Goal: Information Seeking & Learning: Learn about a topic

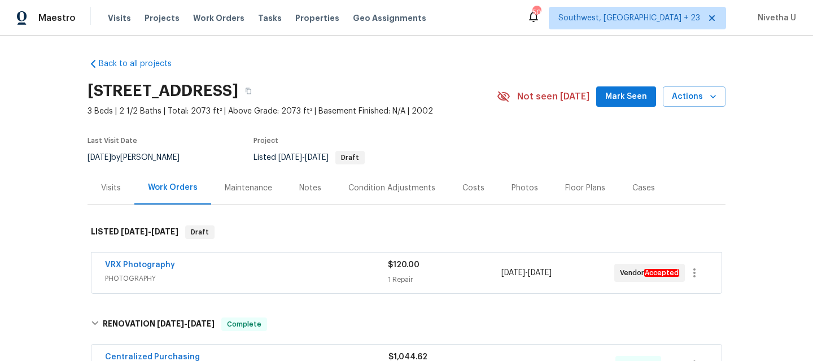
scroll to position [292, 0]
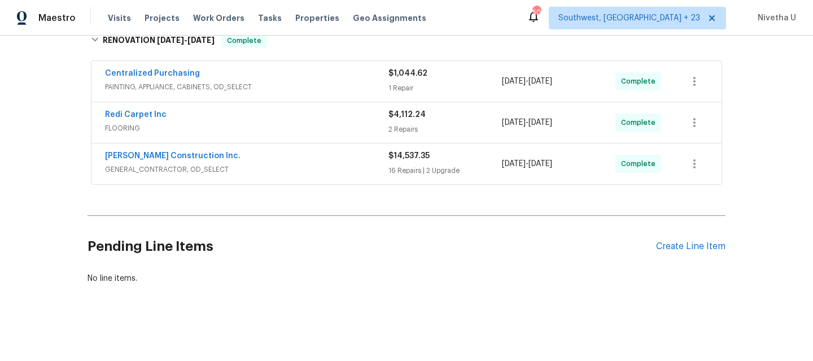
click at [283, 165] on span "GENERAL_CONTRACTOR, OD_SELECT" at bounding box center [246, 169] width 283 height 11
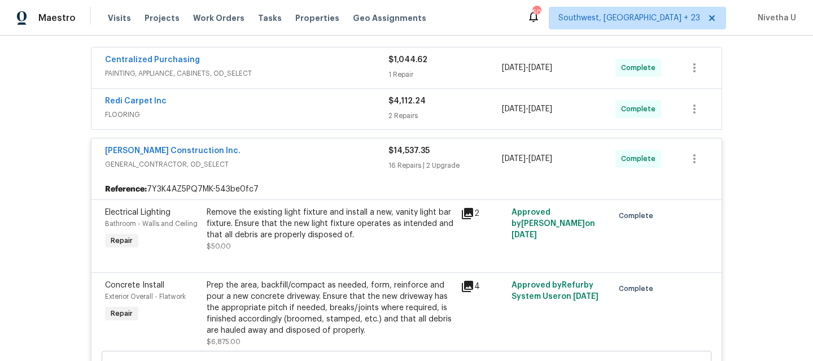
scroll to position [0, 0]
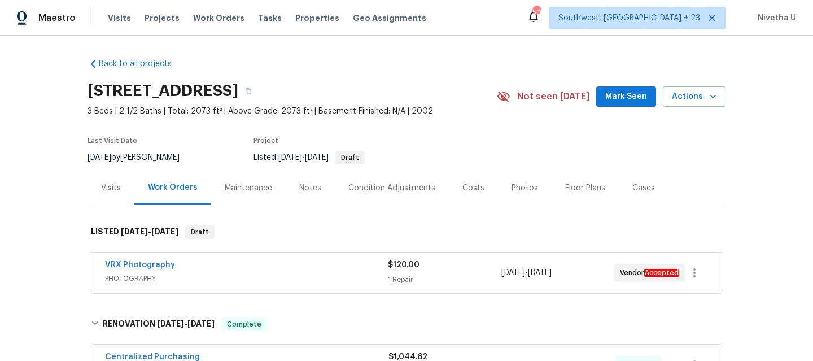
click at [273, 266] on div "VRX Photography" at bounding box center [246, 266] width 283 height 14
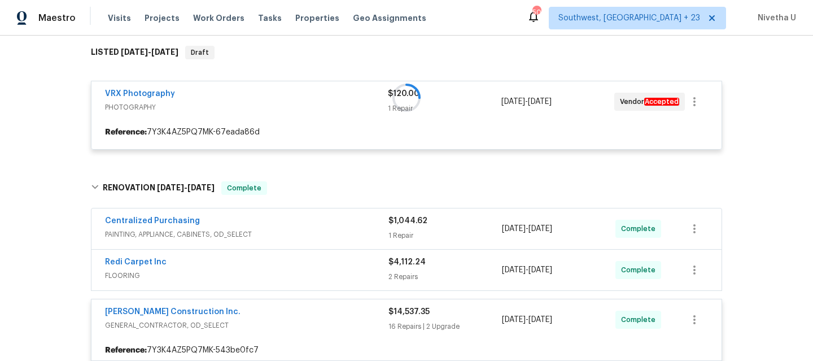
scroll to position [180, 0]
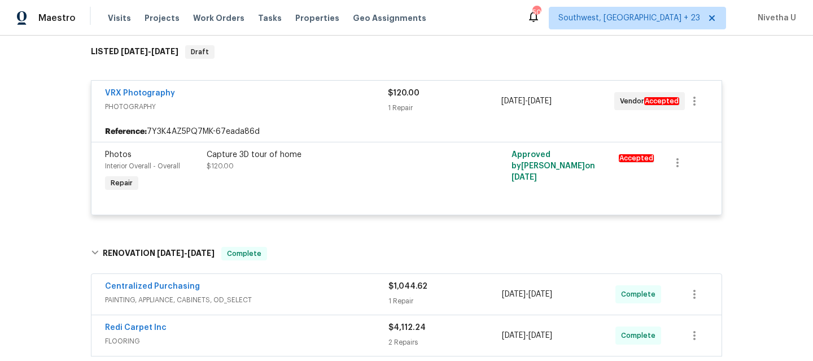
click at [313, 104] on span "PHOTOGRAPHY" at bounding box center [246, 106] width 283 height 11
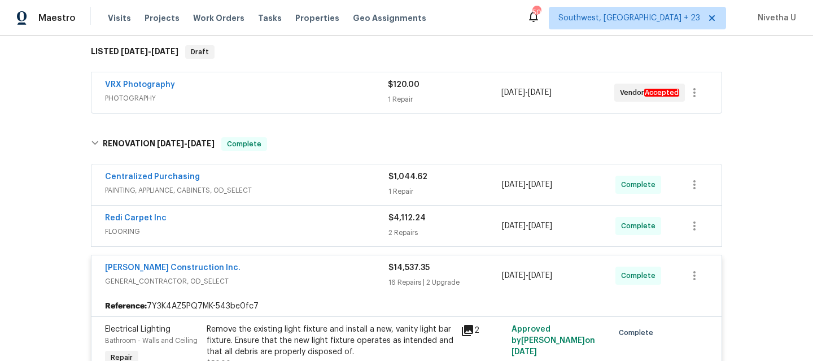
click at [301, 194] on span "PAINTING, APPLIANCE, CABINETS, OD_SELECT" at bounding box center [246, 190] width 283 height 11
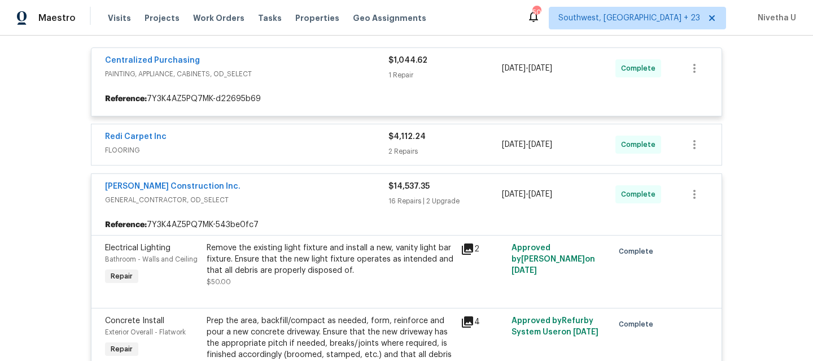
scroll to position [306, 0]
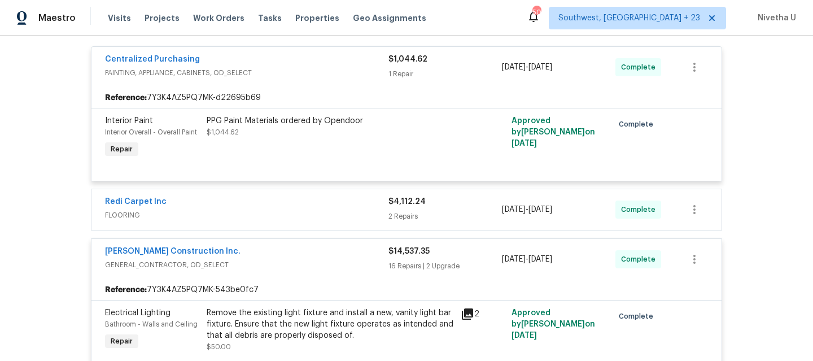
click at [331, 59] on div "Centralized Purchasing" at bounding box center [246, 61] width 283 height 14
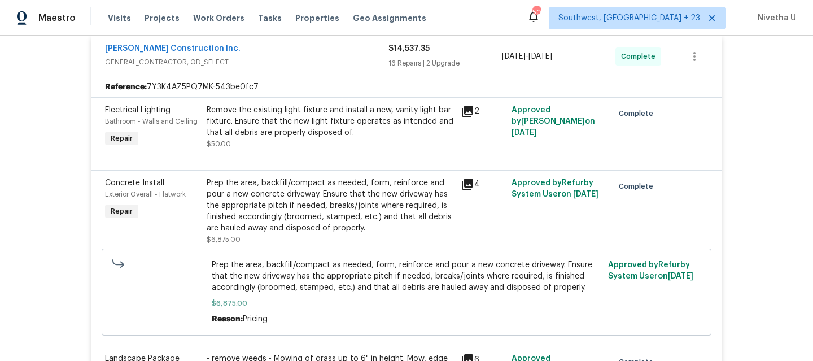
scroll to position [398, 0]
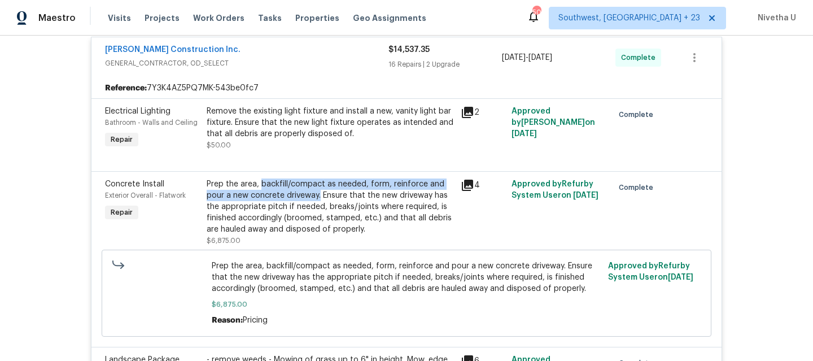
drag, startPoint x: 255, startPoint y: 187, endPoint x: 316, endPoint y: 192, distance: 61.2
click at [316, 192] on div "Prep the area, backfill/compact as needed, form, reinforce and pour a new concr…" at bounding box center [330, 206] width 247 height 56
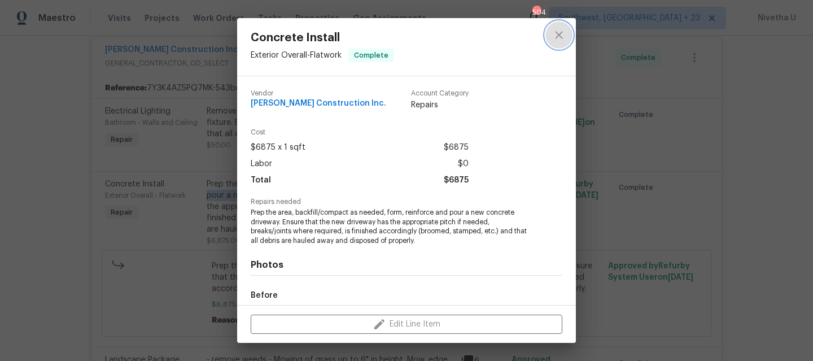
click at [566, 30] on button "close" at bounding box center [558, 34] width 27 height 27
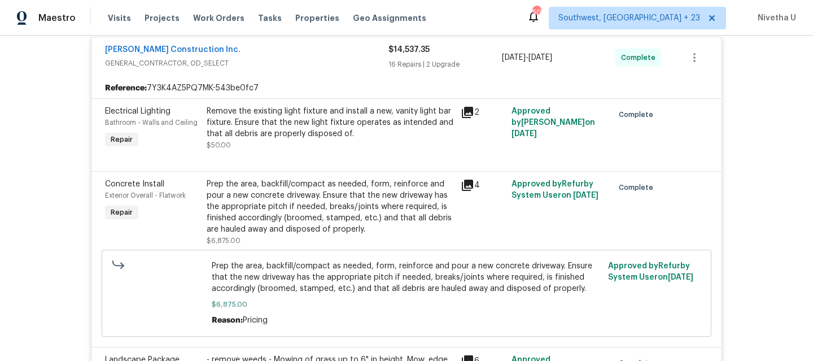
click at [337, 217] on div "Prep the area, backfill/compact as needed, form, reinforce and pour a new concr…" at bounding box center [330, 206] width 247 height 56
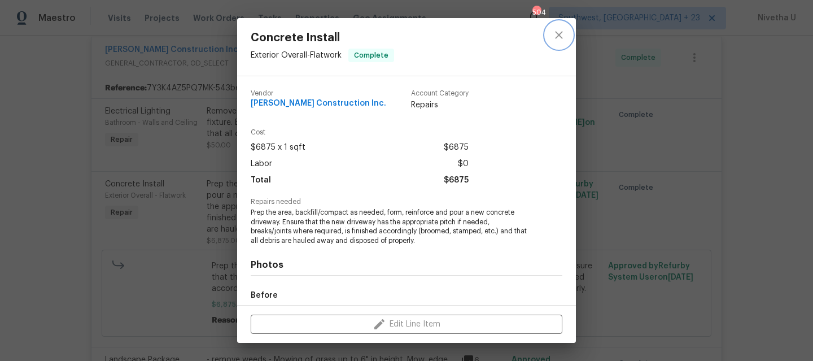
click at [560, 34] on icon "close" at bounding box center [559, 35] width 14 height 14
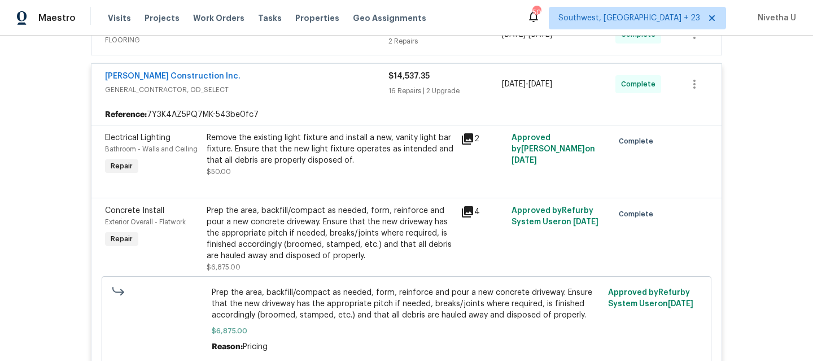
scroll to position [362, 0]
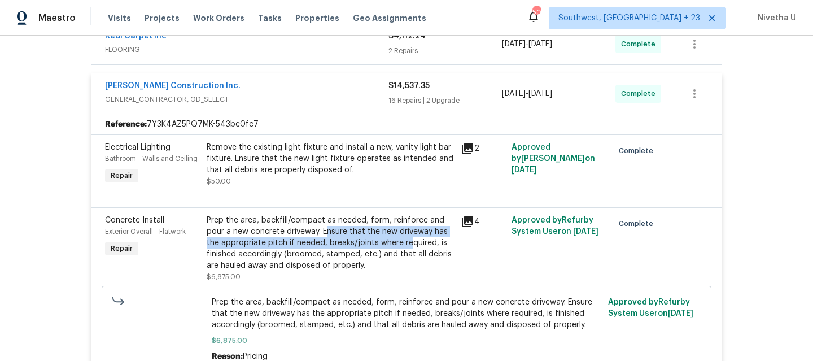
drag, startPoint x: 321, startPoint y: 229, endPoint x: 405, endPoint y: 239, distance: 84.8
click at [405, 239] on div "Prep the area, backfill/compact as needed, form, reinforce and pour a new concr…" at bounding box center [330, 242] width 247 height 56
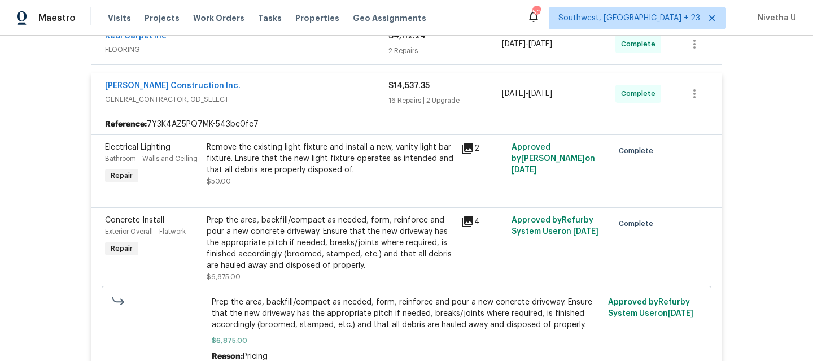
click at [342, 304] on span "Prep the area, backfill/compact as needed, form, reinforce and pour a new concr…" at bounding box center [407, 313] width 390 height 34
click at [382, 259] on div "Prep the area, backfill/compact as needed, form, reinforce and pour a new concr…" at bounding box center [330, 242] width 247 height 56
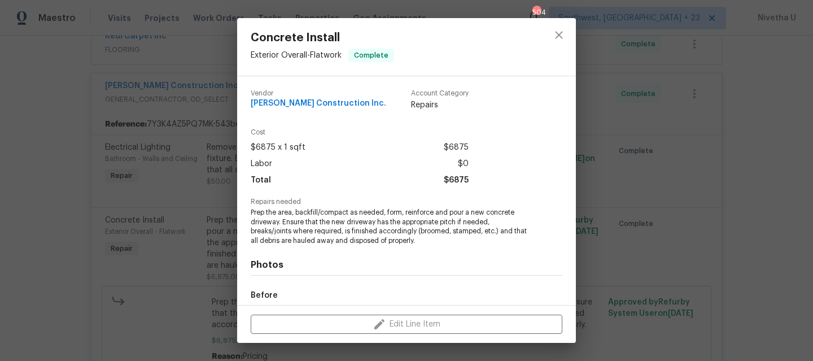
scroll to position [131, 0]
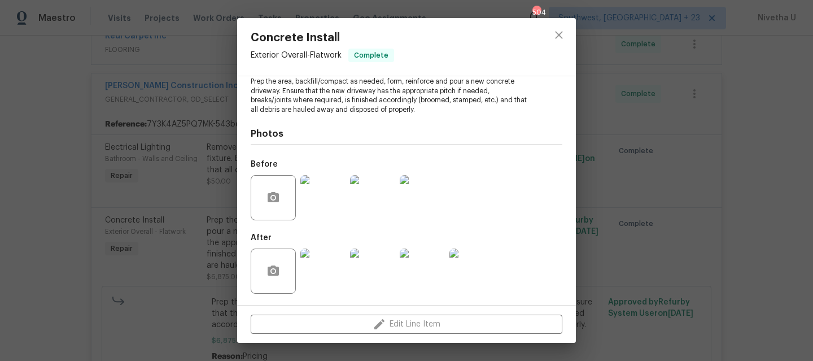
click at [323, 204] on img at bounding box center [322, 197] width 45 height 45
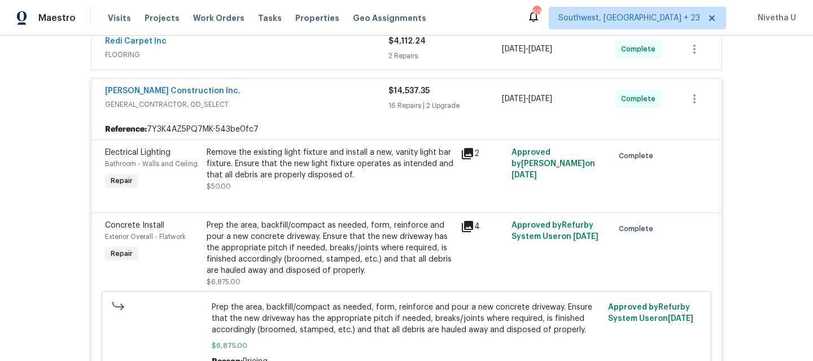
scroll to position [252, 0]
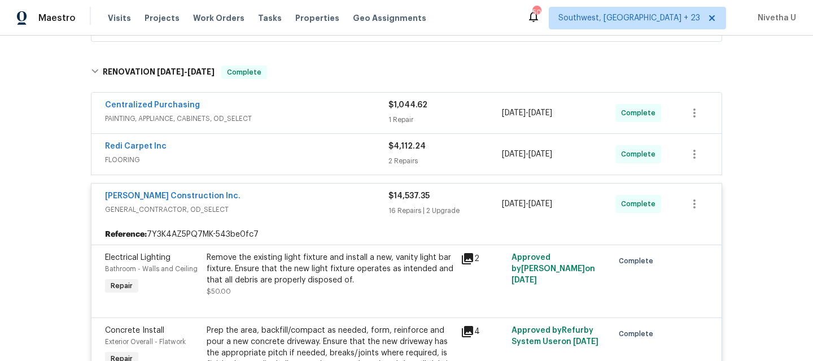
click at [291, 110] on div "Centralized Purchasing" at bounding box center [246, 106] width 283 height 14
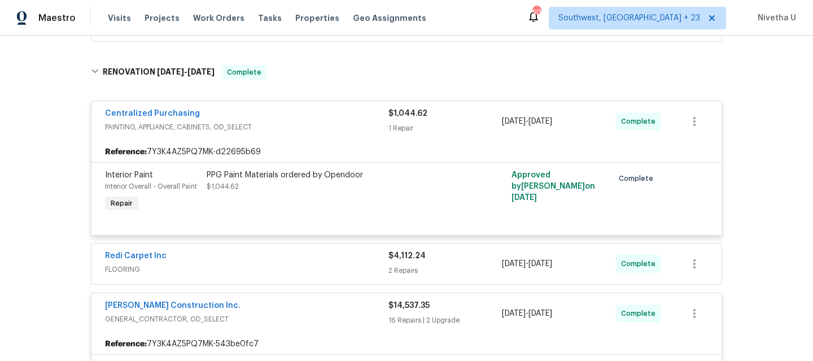
click at [299, 135] on div "Centralized Purchasing PAINTING, APPLIANCE, CABINETS, OD_SELECT $1,044.62 1 Rep…" at bounding box center [406, 121] width 630 height 41
click at [286, 129] on span "PAINTING, APPLIANCE, CABINETS, OD_SELECT" at bounding box center [246, 126] width 283 height 11
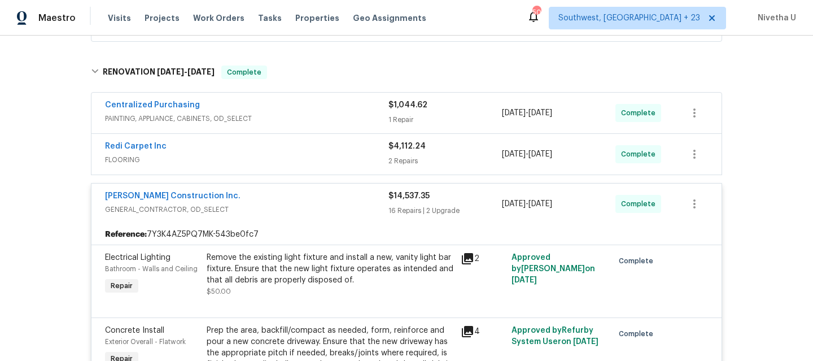
click at [280, 165] on div "Redi Carpet Inc FLOORING" at bounding box center [246, 154] width 283 height 27
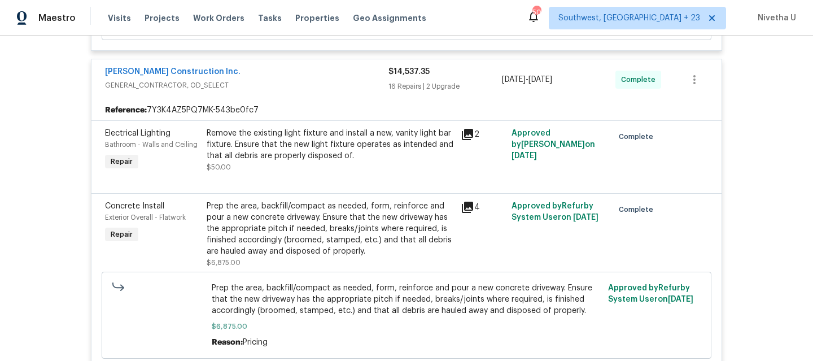
scroll to position [719, 0]
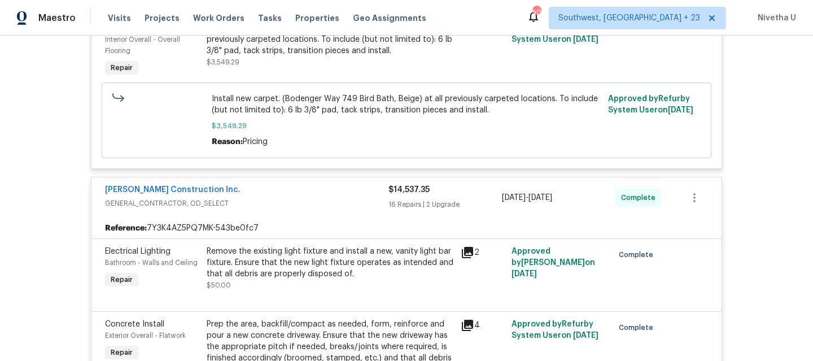
click at [337, 196] on div "Hanson Construction Inc." at bounding box center [246, 191] width 283 height 14
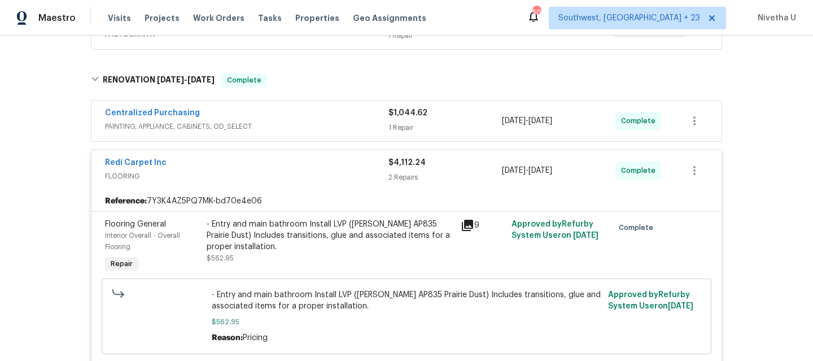
scroll to position [242, 0]
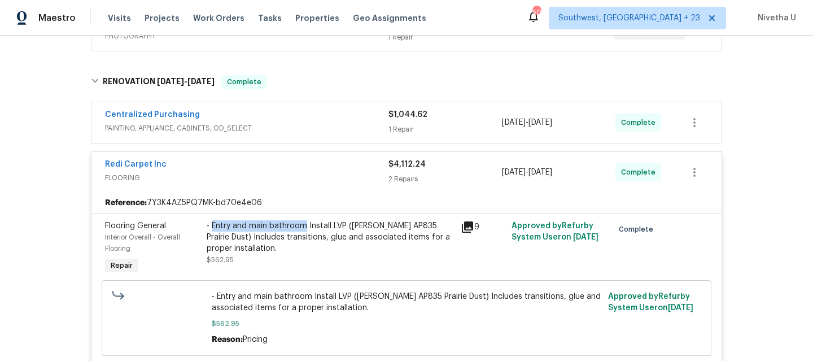
drag, startPoint x: 207, startPoint y: 224, endPoint x: 299, endPoint y: 227, distance: 91.5
click at [299, 227] on div "- Entry and main bathroom Install LVP (Knighton AP835 Prairie Dust) Includes tr…" at bounding box center [330, 237] width 247 height 34
copy div "Entry and main bathroom"
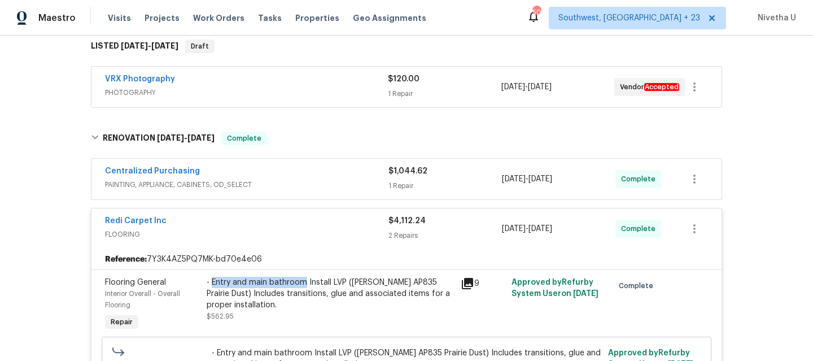
scroll to position [171, 0]
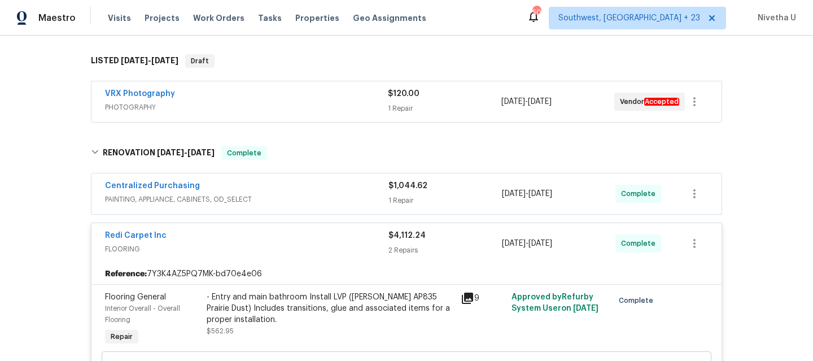
click at [323, 247] on span "FLOORING" at bounding box center [246, 248] width 283 height 11
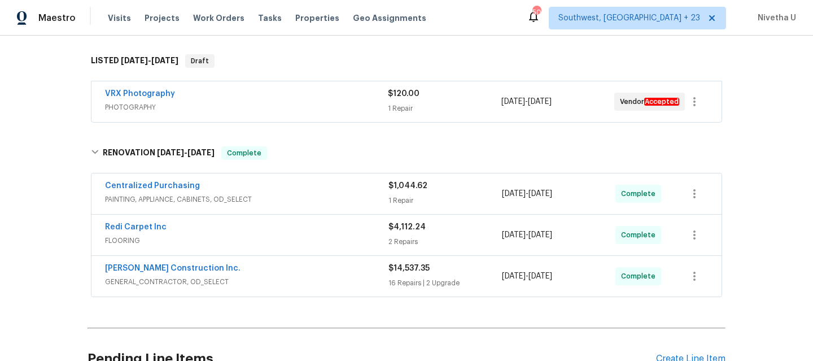
click at [304, 192] on div "Centralized Purchasing" at bounding box center [246, 187] width 283 height 14
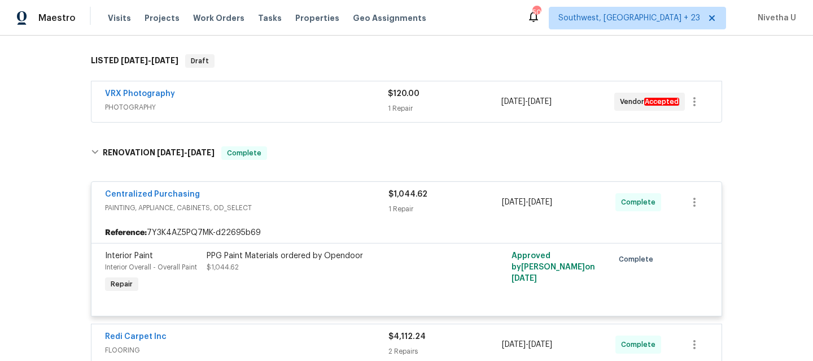
click at [343, 203] on span "PAINTING, APPLIANCE, CABINETS, OD_SELECT" at bounding box center [246, 207] width 283 height 11
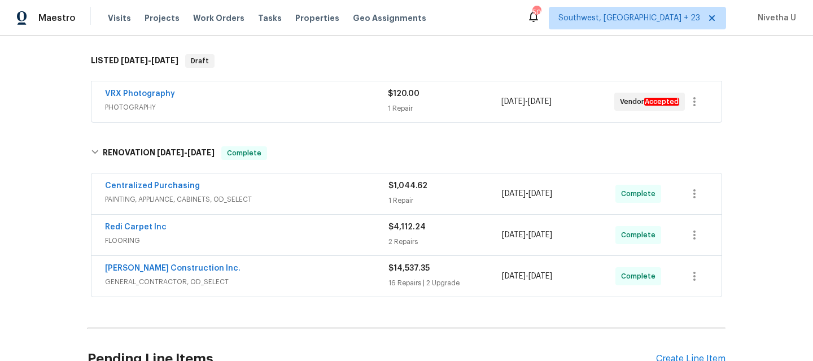
scroll to position [0, 0]
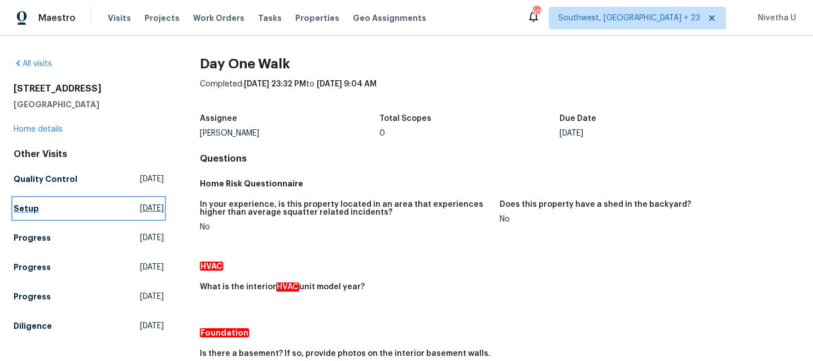
click at [64, 209] on link "Setup [DATE]" at bounding box center [89, 208] width 150 height 20
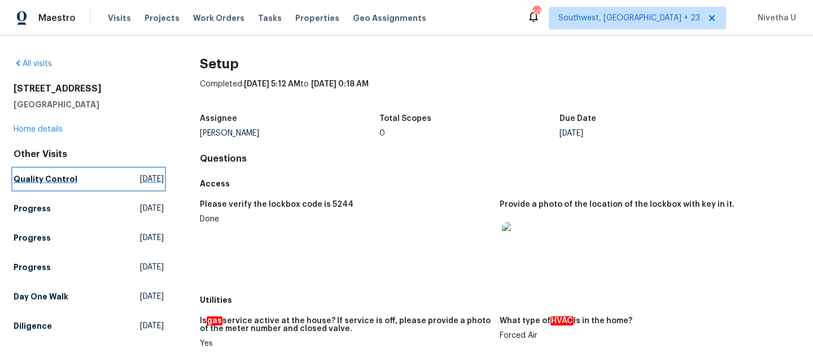
click at [41, 170] on link "Quality Control [DATE]" at bounding box center [89, 179] width 150 height 20
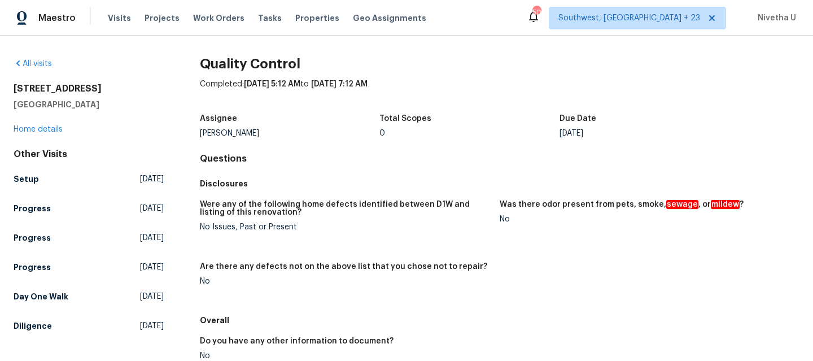
scroll to position [43, 0]
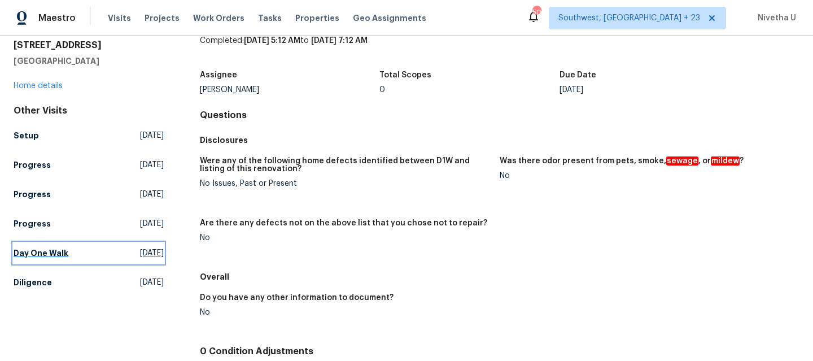
click at [67, 247] on link "Day One Walk [DATE]" at bounding box center [89, 253] width 150 height 20
